Goal: Information Seeking & Learning: Learn about a topic

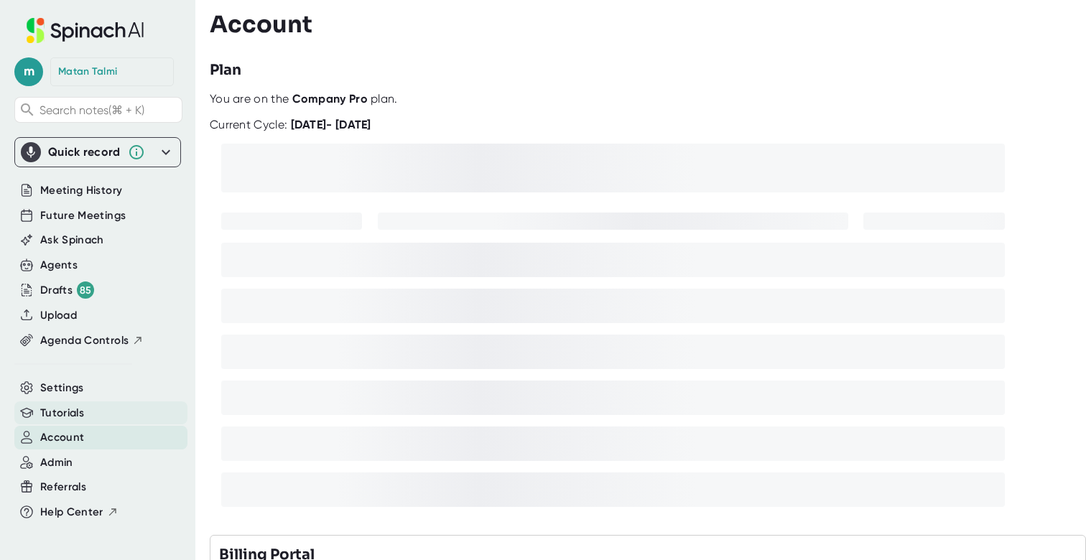
click at [72, 417] on span "Tutorials" at bounding box center [62, 413] width 44 height 17
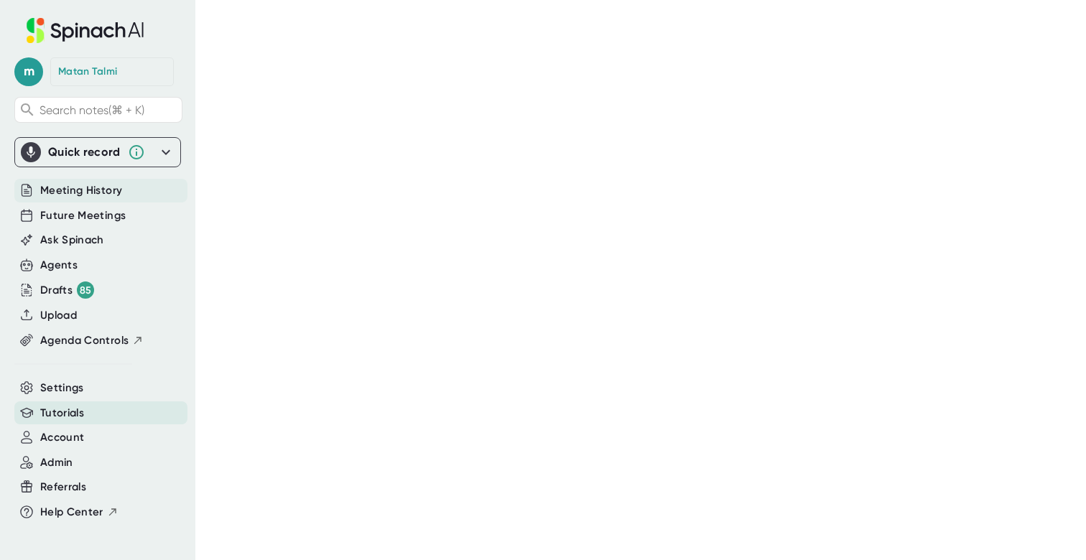
click at [67, 197] on span "Meeting History" at bounding box center [81, 190] width 82 height 17
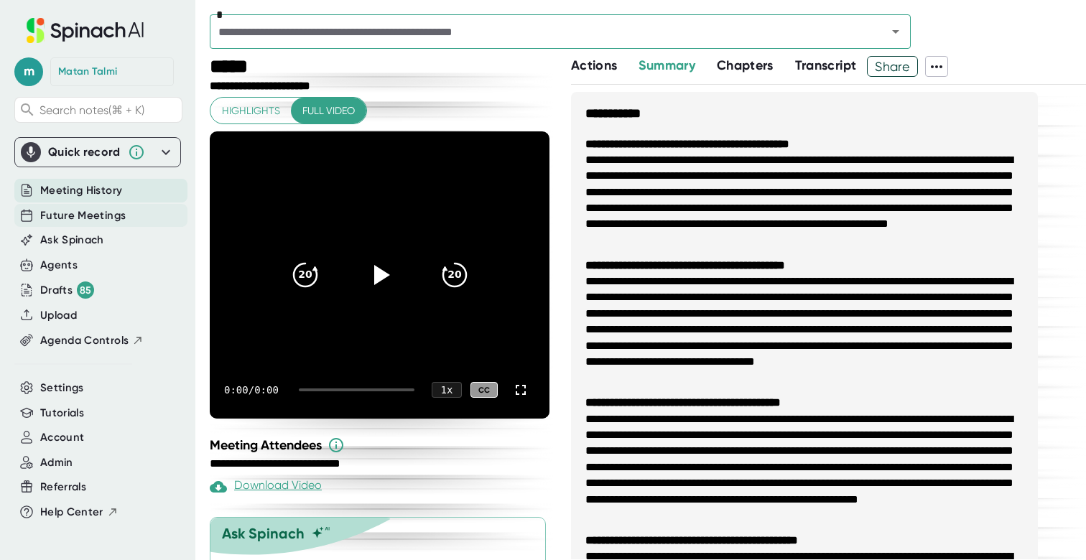
click at [70, 212] on span "Future Meetings" at bounding box center [82, 216] width 85 height 17
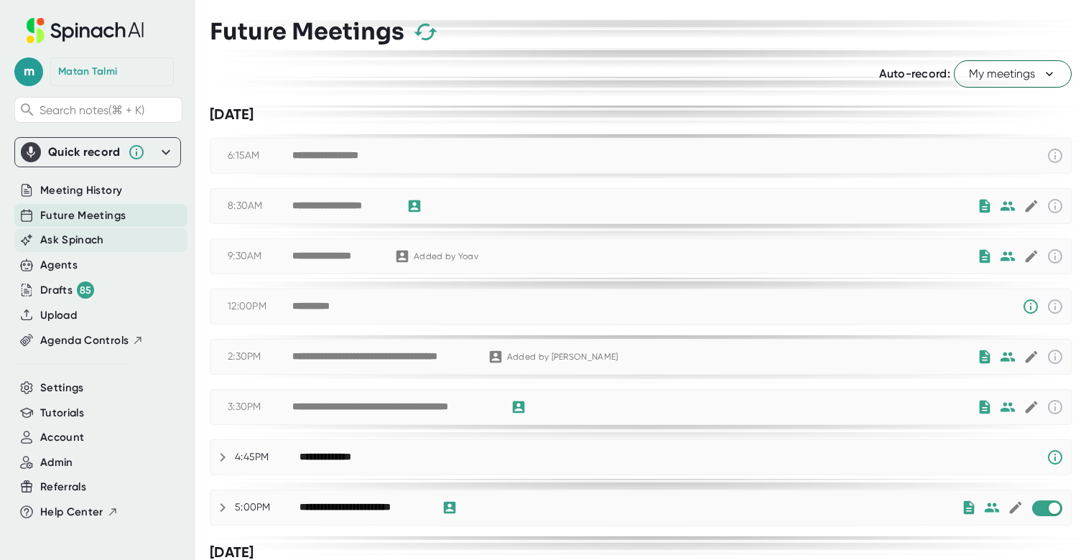
click at [57, 247] on span "Ask Spinach" at bounding box center [72, 240] width 64 height 17
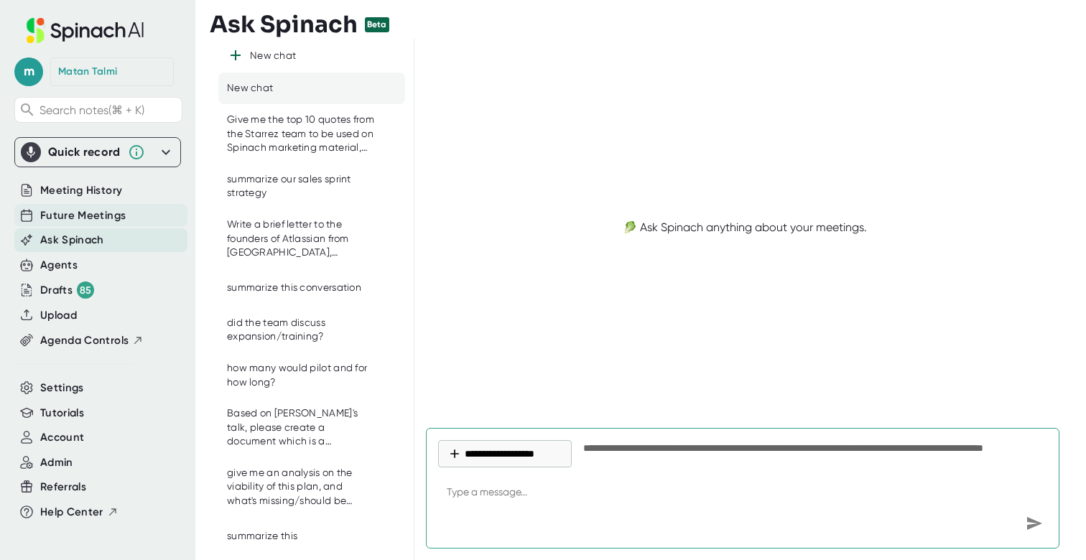
type textarea "x"
click at [61, 226] on div "Future Meetings" at bounding box center [100, 216] width 173 height 24
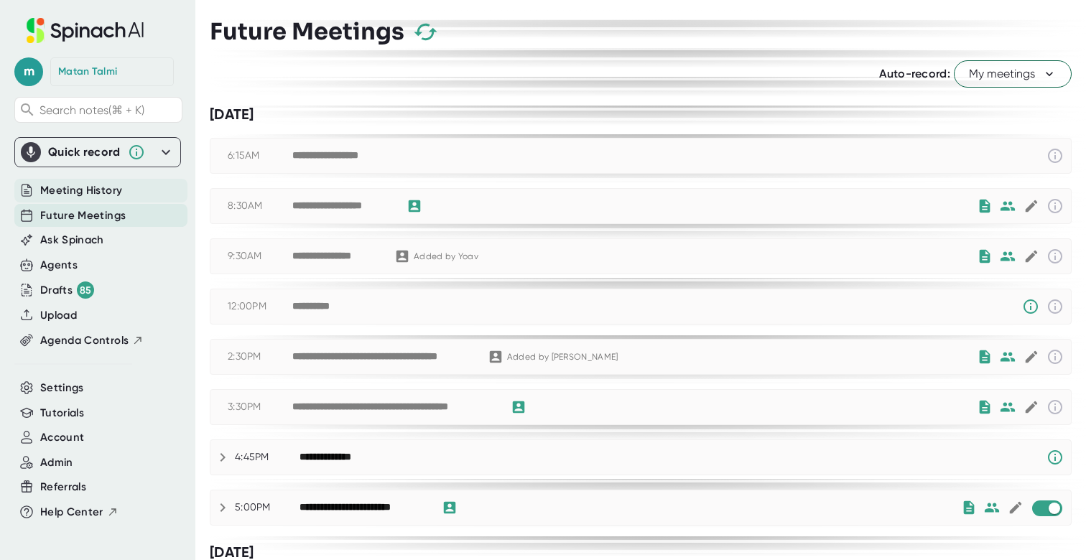
click at [69, 191] on span "Meeting History" at bounding box center [81, 190] width 82 height 17
